Goal: Find specific page/section: Find specific page/section

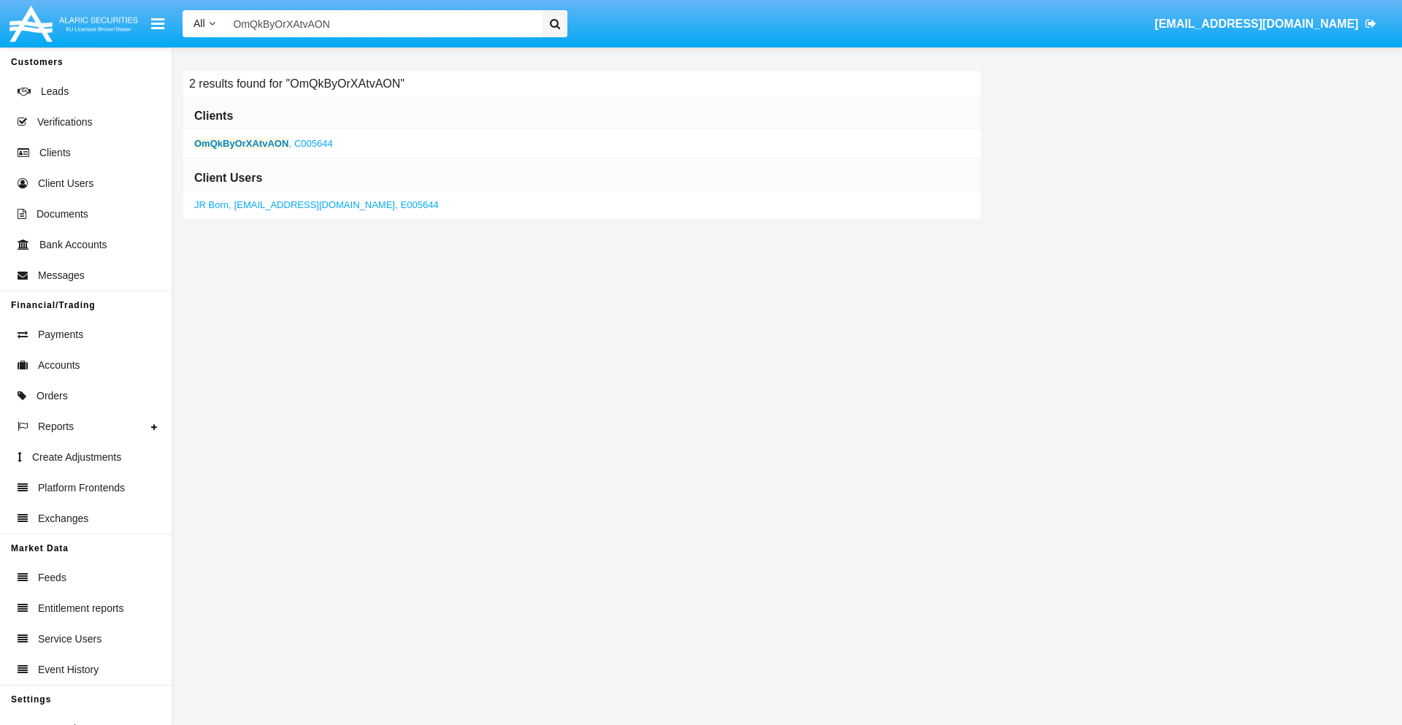
type input "OmQkByOrXAtvAON"
click at [241, 143] on b "OmQkByOrXAtvAON" at bounding box center [241, 143] width 94 height 11
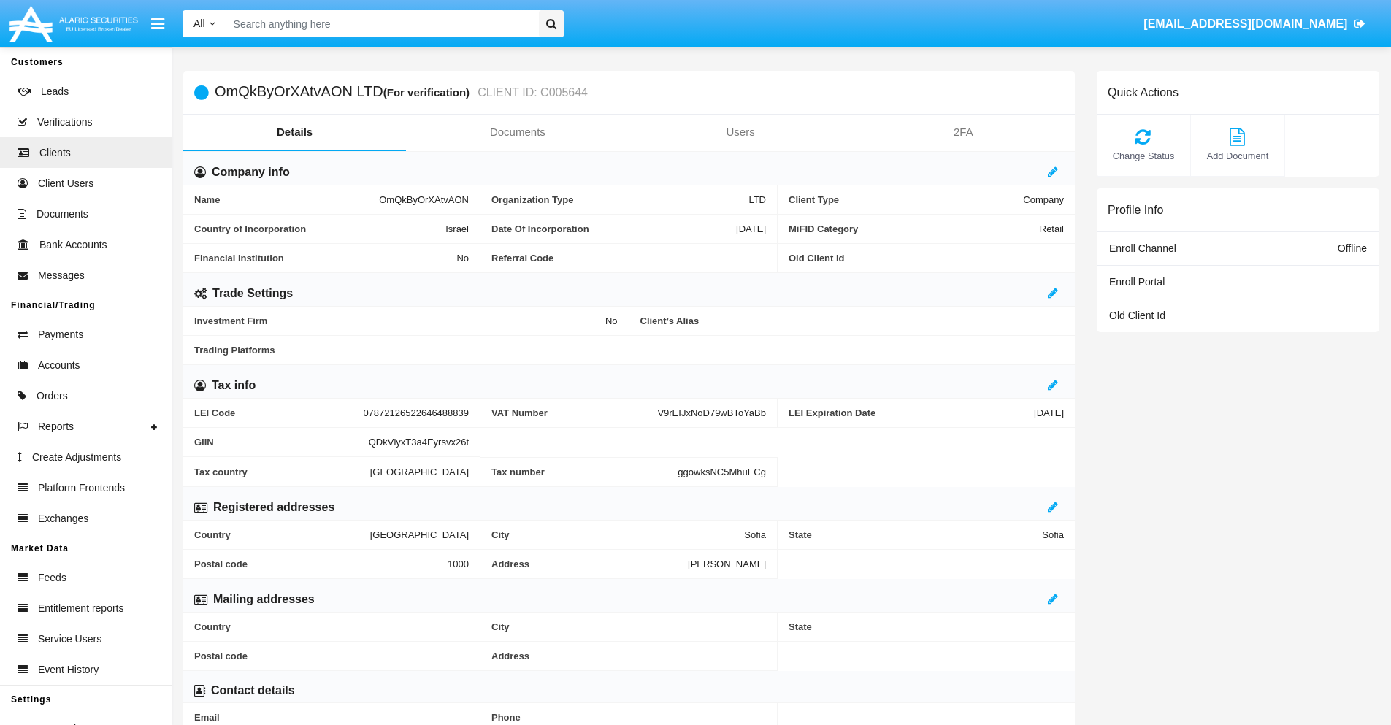
click at [517, 132] on link "Documents" at bounding box center [517, 132] width 223 height 35
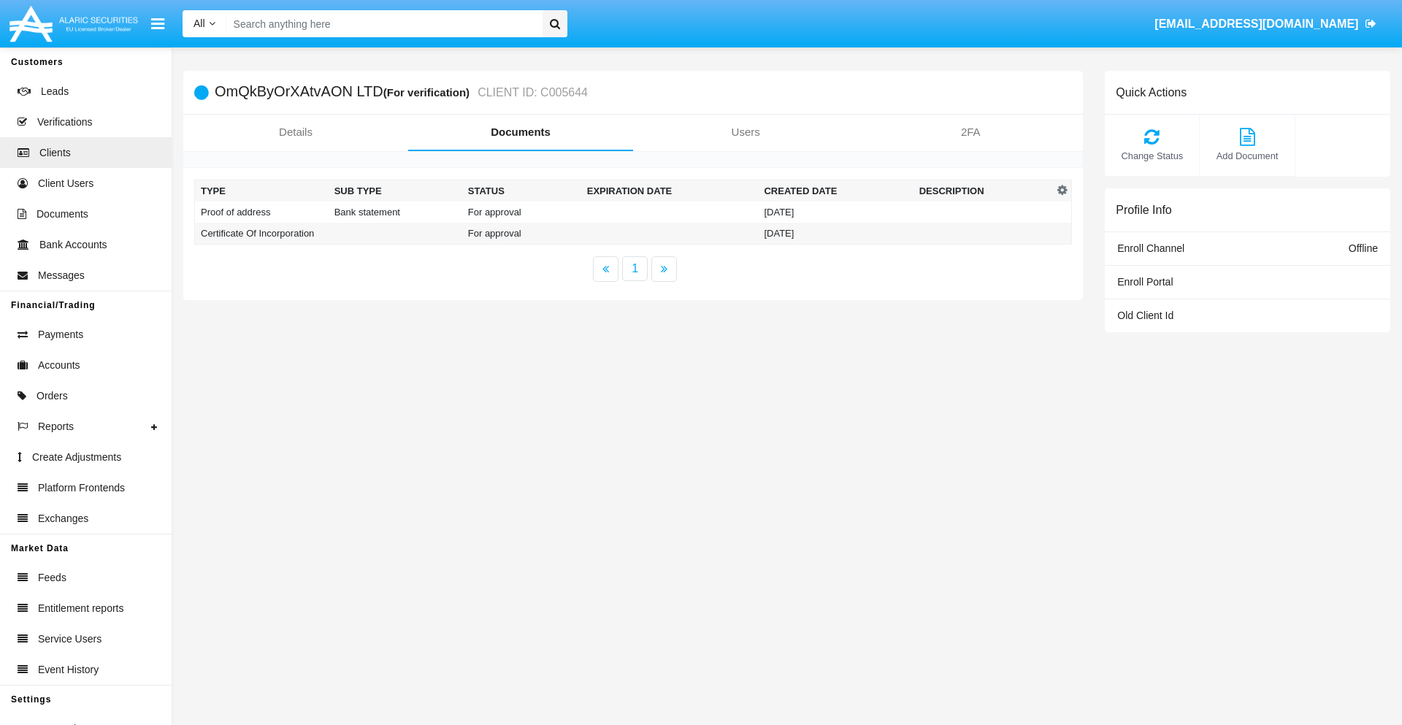
click at [261, 212] on td "Proof of address" at bounding box center [262, 212] width 134 height 21
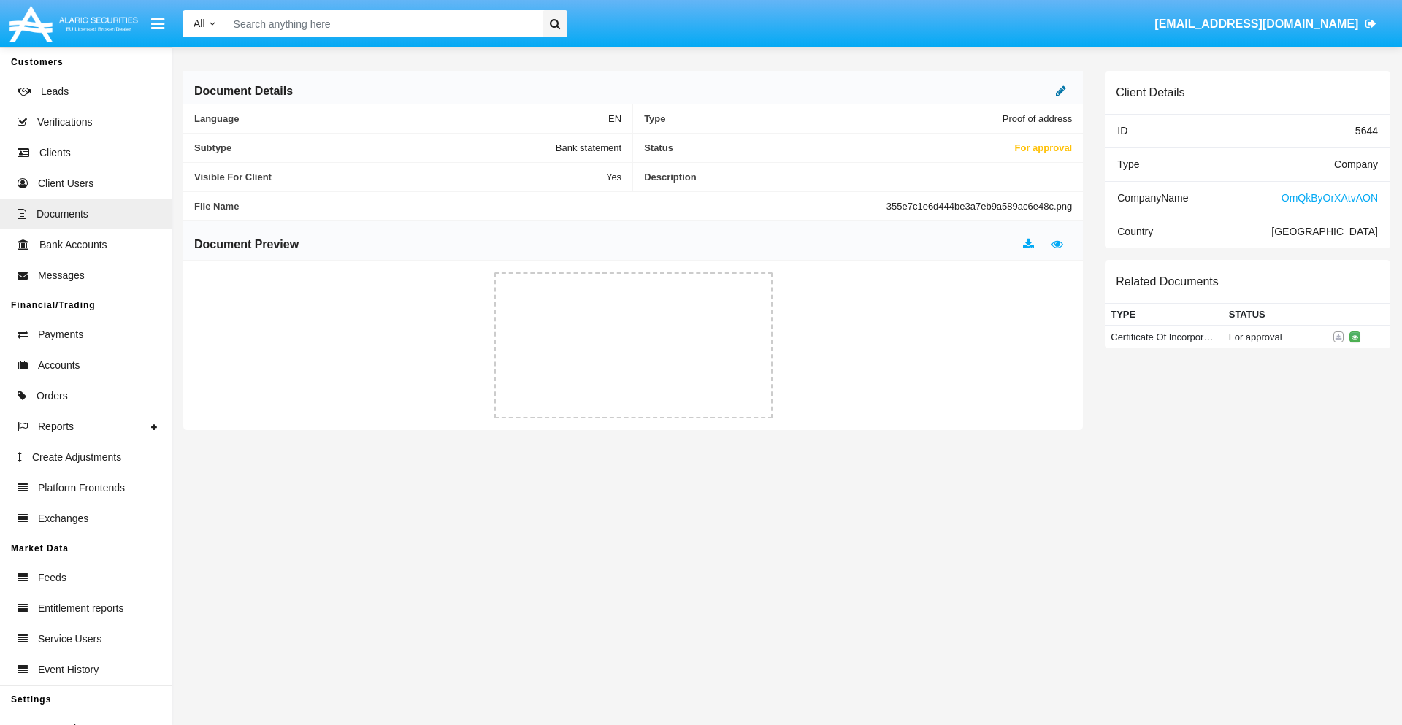
click at [1061, 91] on icon at bounding box center [1061, 91] width 10 height 12
